Goal: Entertainment & Leisure: Consume media (video, audio)

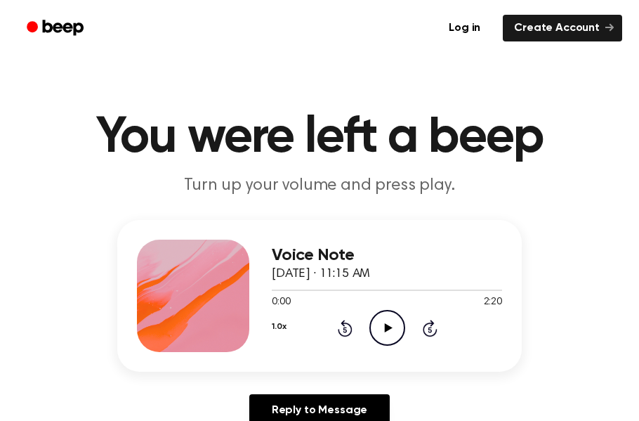
click at [383, 322] on icon "Play Audio" at bounding box center [388, 328] width 36 height 36
click at [337, 325] on icon "Rewind 5 seconds" at bounding box center [344, 328] width 15 height 18
click at [339, 328] on icon "Rewind 5 seconds" at bounding box center [344, 328] width 15 height 18
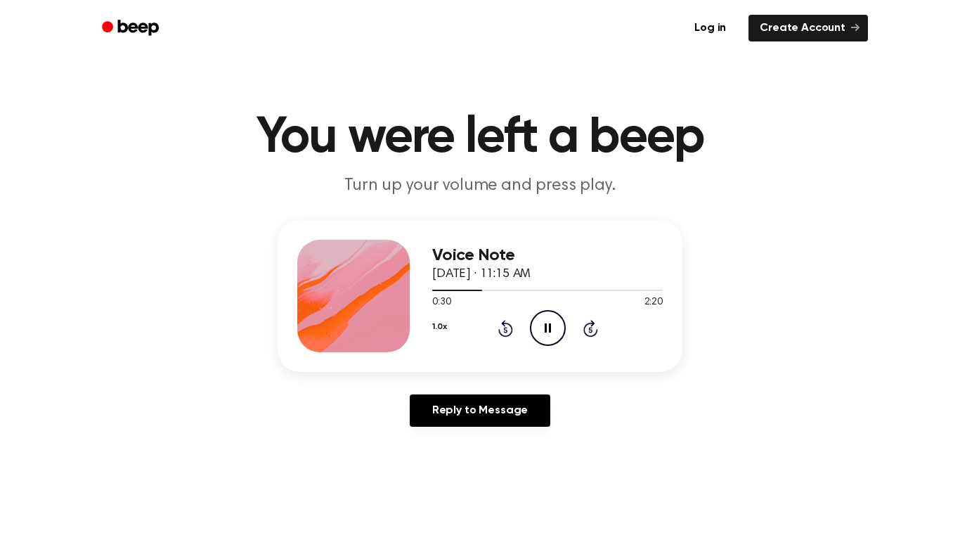
click at [554, 320] on icon "Pause Audio" at bounding box center [548, 328] width 36 height 36
click at [543, 332] on icon "Play Audio" at bounding box center [548, 328] width 36 height 36
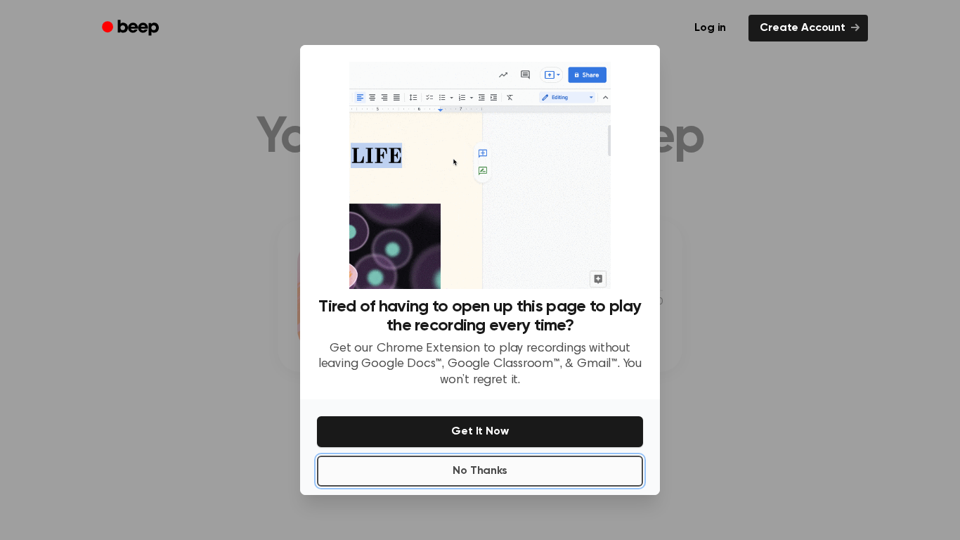
click at [525, 420] on button "No Thanks" at bounding box center [480, 470] width 326 height 31
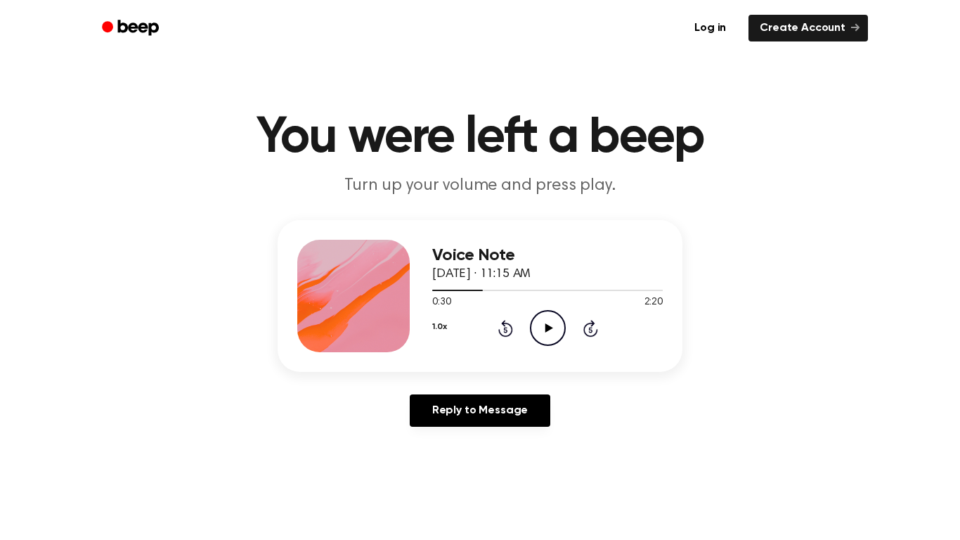
click at [550, 323] on icon "Play Audio" at bounding box center [548, 328] width 36 height 36
click at [507, 327] on icon "Rewind 5 seconds" at bounding box center [504, 328] width 15 height 18
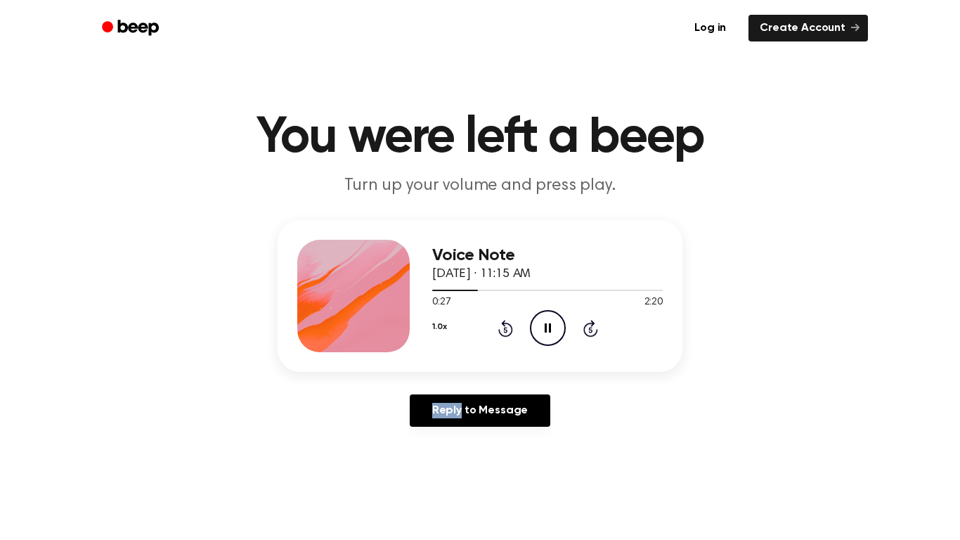
click at [507, 327] on icon "Rewind 5 seconds" at bounding box center [504, 328] width 15 height 18
click at [505, 326] on icon "Rewind 5 seconds" at bounding box center [504, 328] width 15 height 18
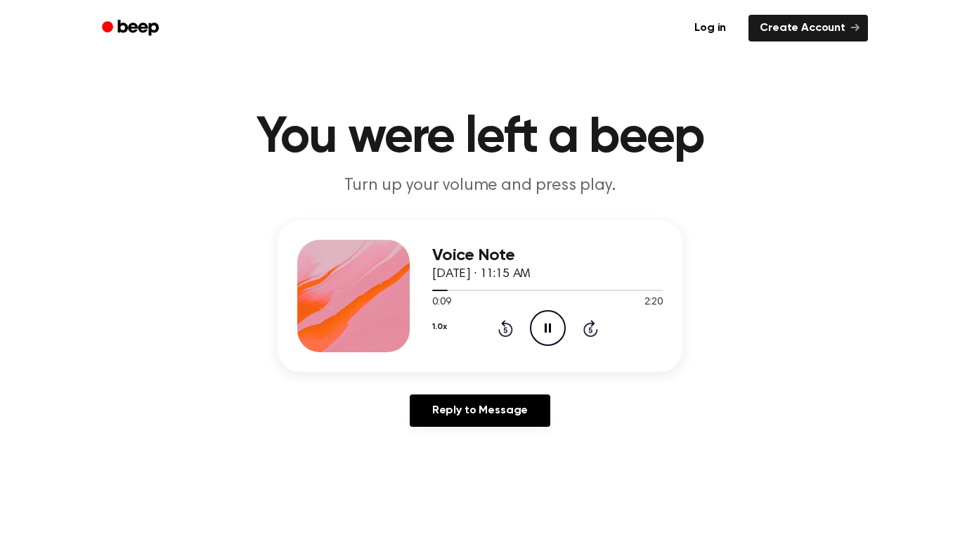
click at [505, 326] on icon "Rewind 5 seconds" at bounding box center [504, 328] width 15 height 18
click at [546, 334] on icon "Play Audio" at bounding box center [548, 328] width 36 height 36
